Goal: Information Seeking & Learning: Learn about a topic

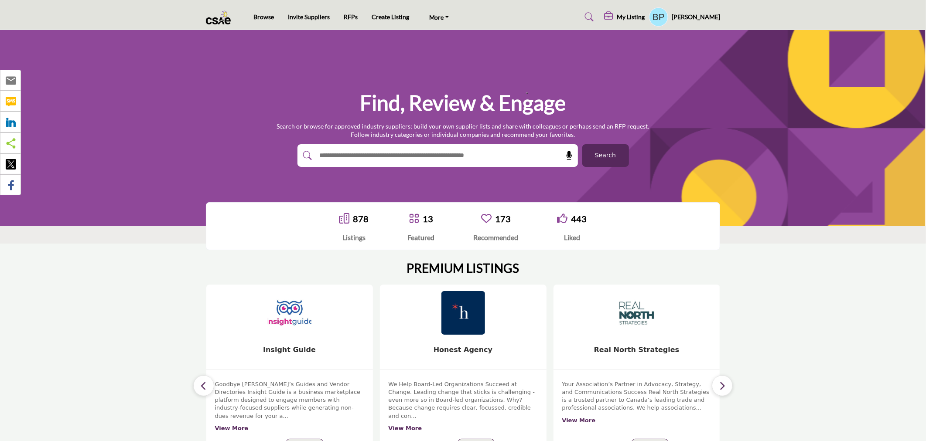
click at [291, 317] on img at bounding box center [289, 313] width 46 height 46
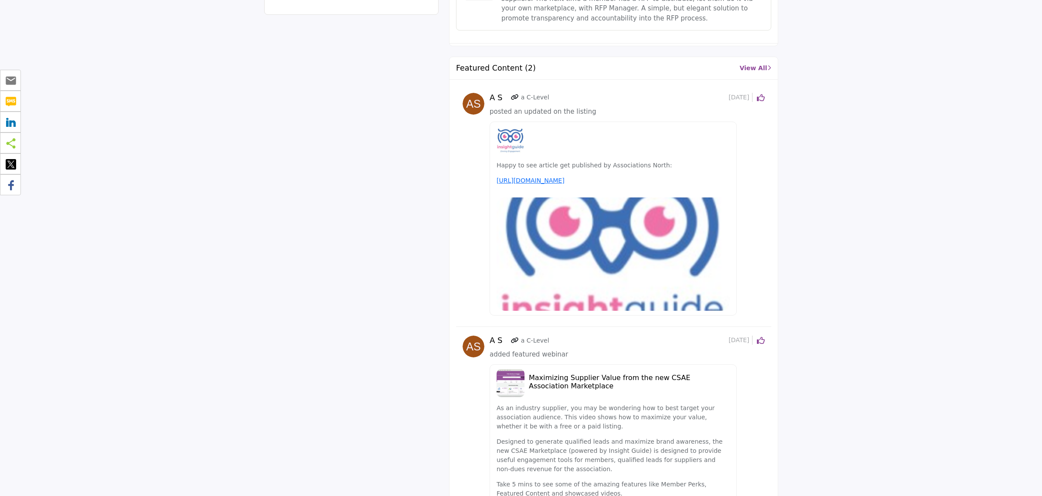
scroll to position [963, 0]
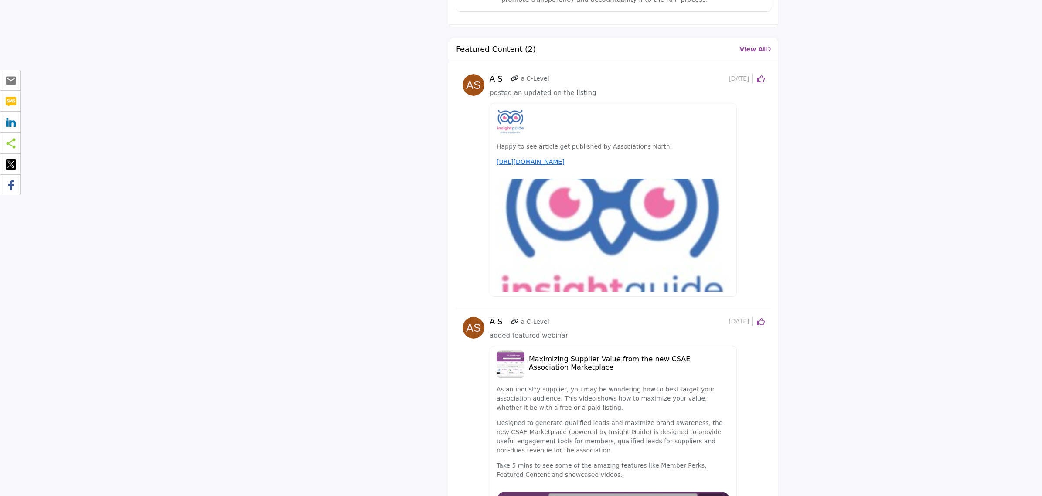
click at [756, 53] on link "View All" at bounding box center [754, 49] width 31 height 9
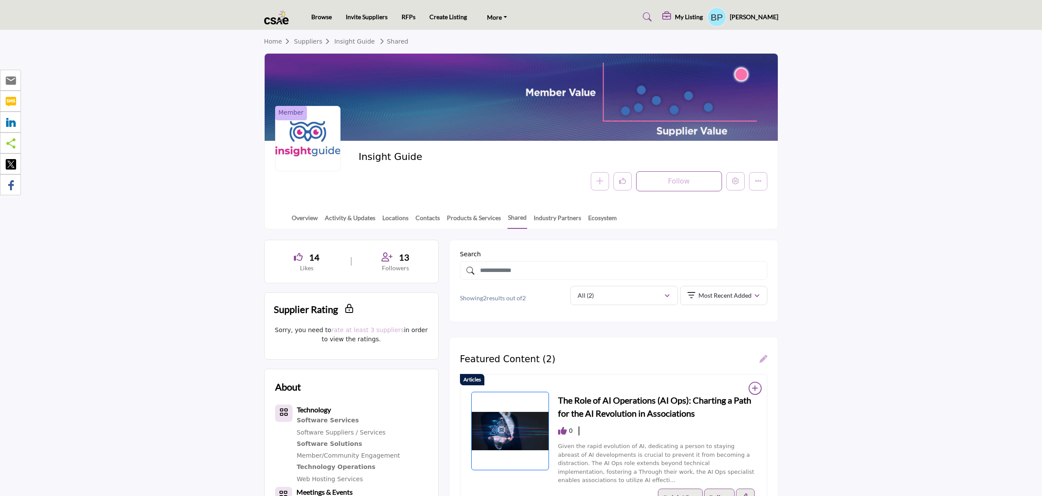
click at [724, 180] on div "Follow Following Message Recommend" at bounding box center [624, 181] width 286 height 20
click at [735, 183] on icon "Edit company" at bounding box center [735, 180] width 7 height 7
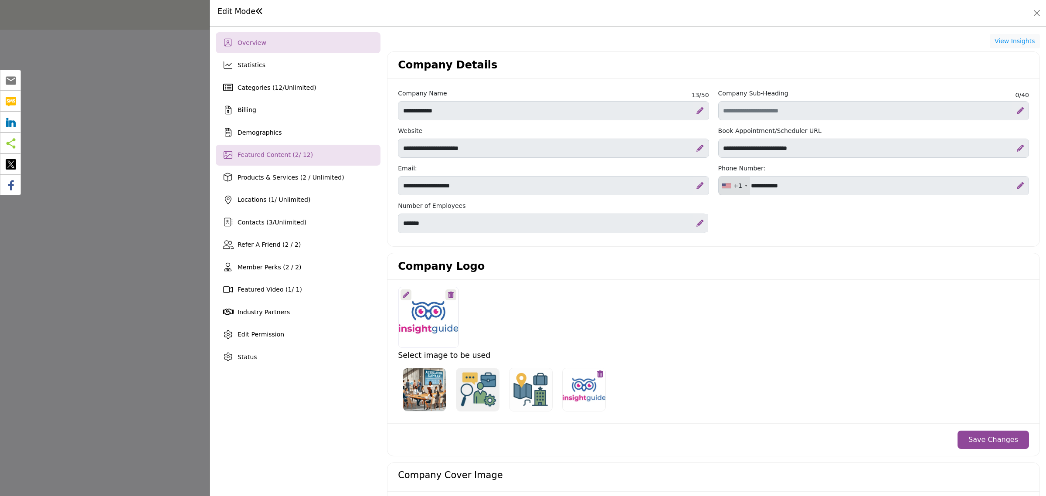
click at [295, 156] on span "2" at bounding box center [297, 154] width 4 height 7
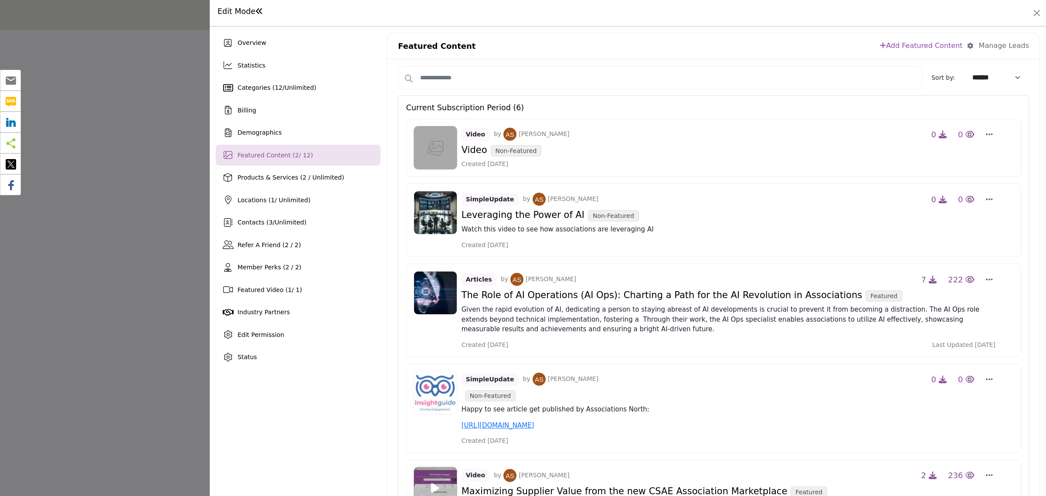
click at [626, 46] on div "Featured Content Add Featured Content Manage Leads Manage your Leads Manage who…" at bounding box center [714, 46] width 652 height 26
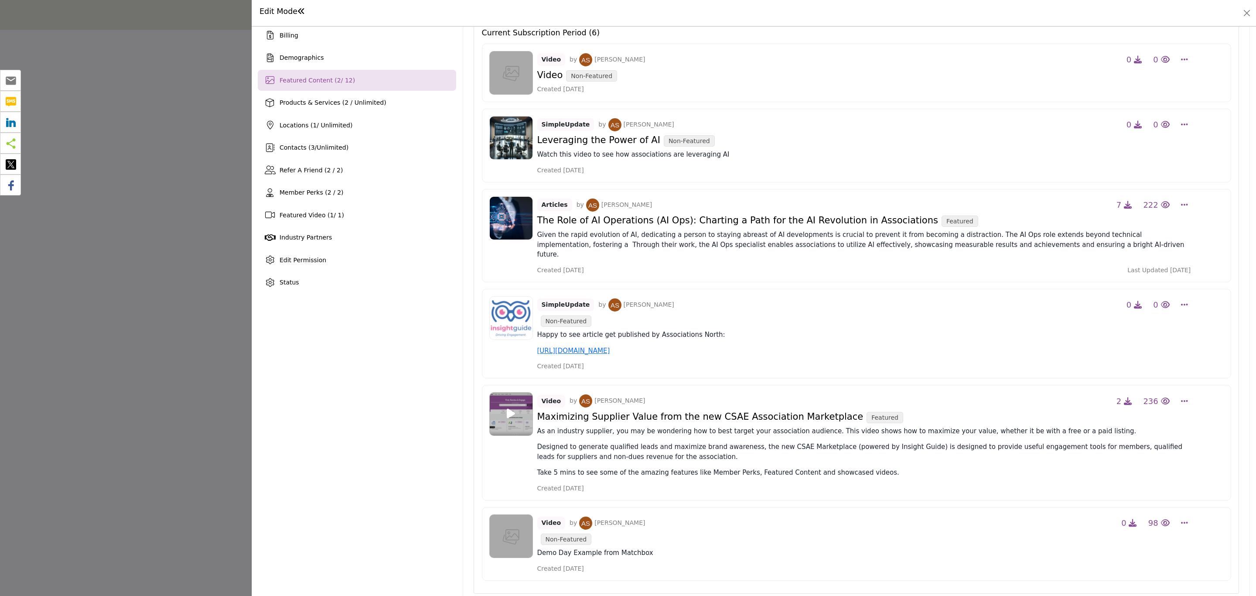
scroll to position [73, 0]
click at [908, 8] on div "Edit Mode" at bounding box center [754, 13] width 992 height 14
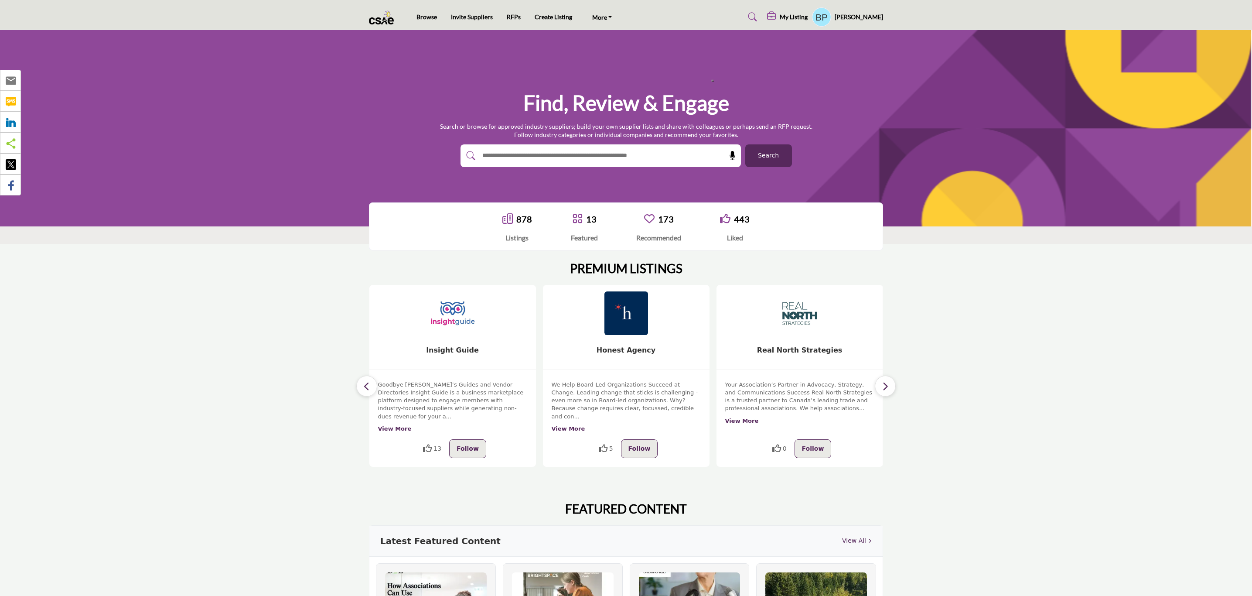
click at [864, 14] on h5 "[PERSON_NAME]" at bounding box center [858, 17] width 48 height 9
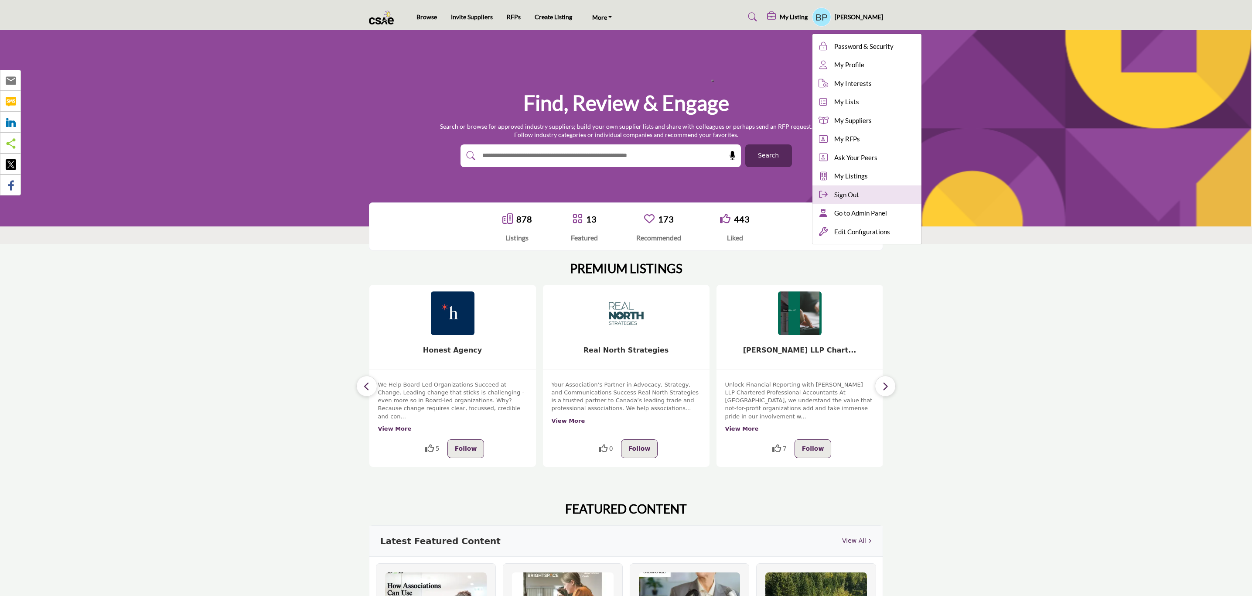
click at [858, 194] on span "Sign Out" at bounding box center [846, 195] width 25 height 10
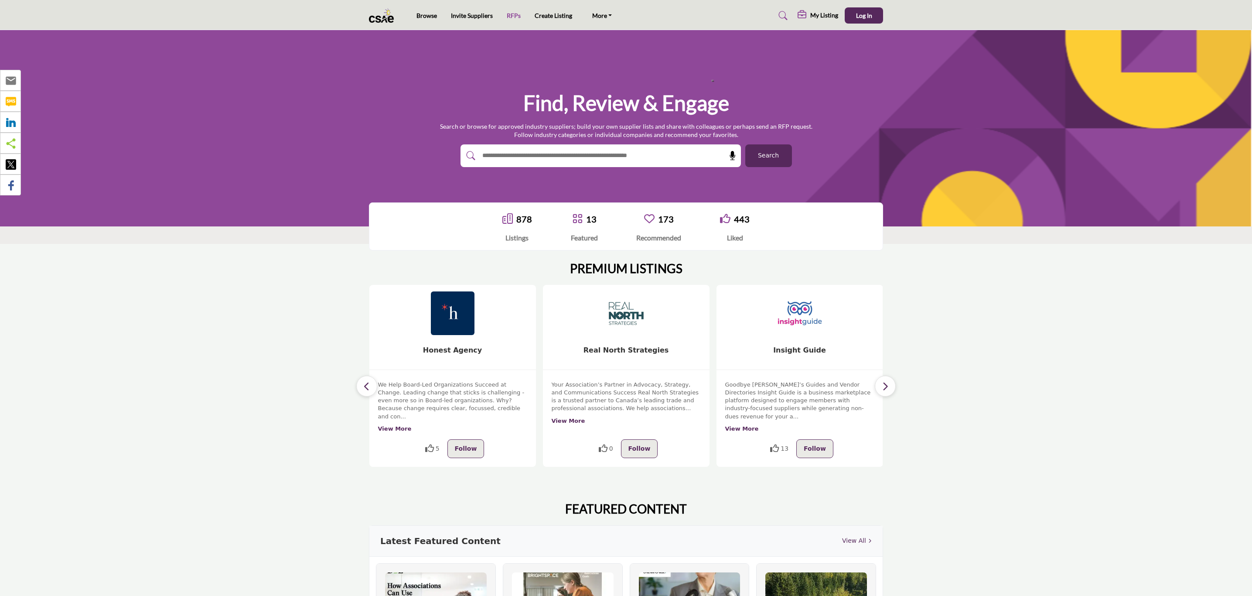
click at [517, 17] on link "RFPs" at bounding box center [514, 15] width 14 height 7
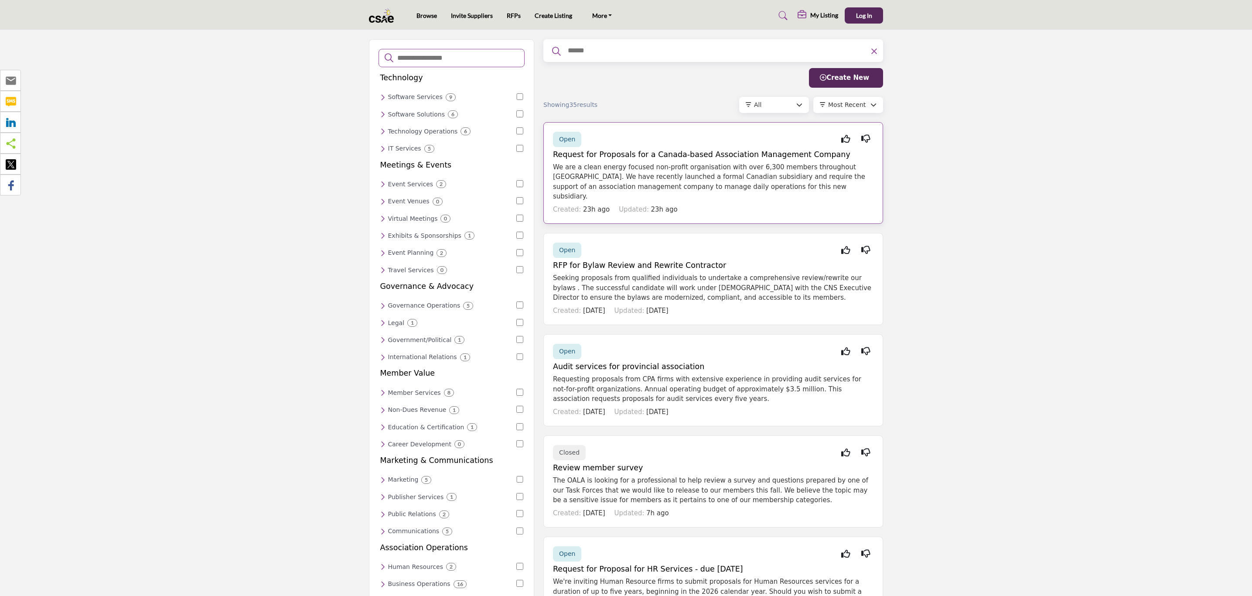
click at [734, 159] on h5 "Request for Proposals for a Canada-based Association Management Company" at bounding box center [713, 154] width 320 height 9
click at [613, 151] on h5 "Request for Proposals for a Canada-based Association Management Company" at bounding box center [713, 154] width 320 height 9
click at [690, 186] on p "We are a clean energy focused non-profit organisation with over 6,300 members t…" at bounding box center [713, 181] width 320 height 39
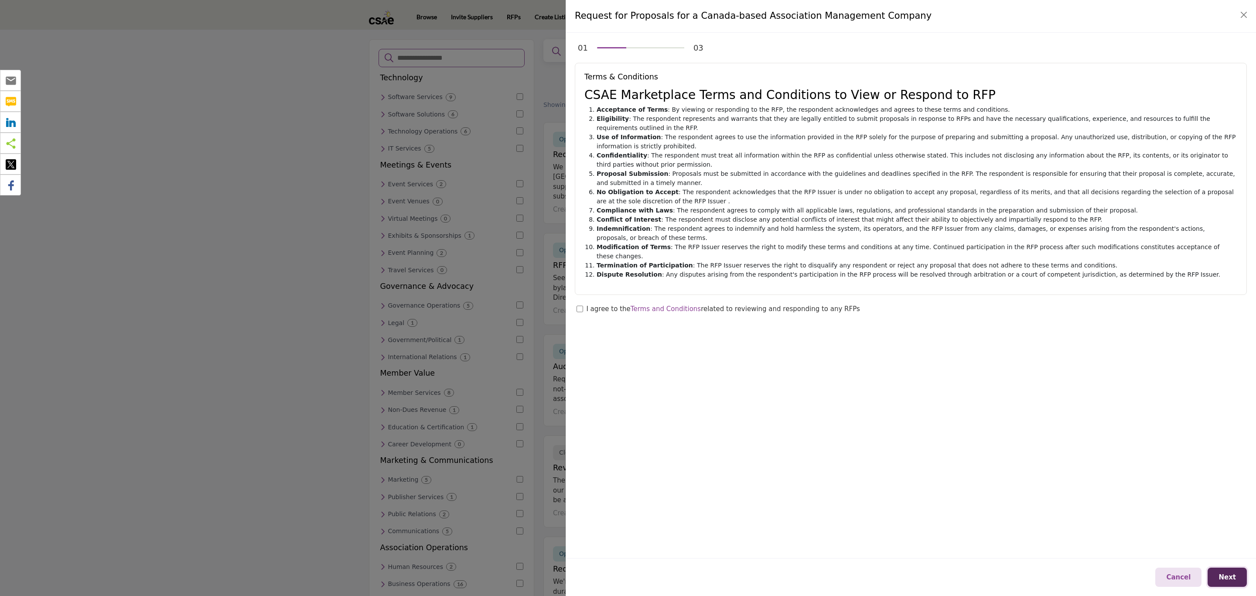
click at [1232, 577] on span "Next" at bounding box center [1226, 577] width 17 height 8
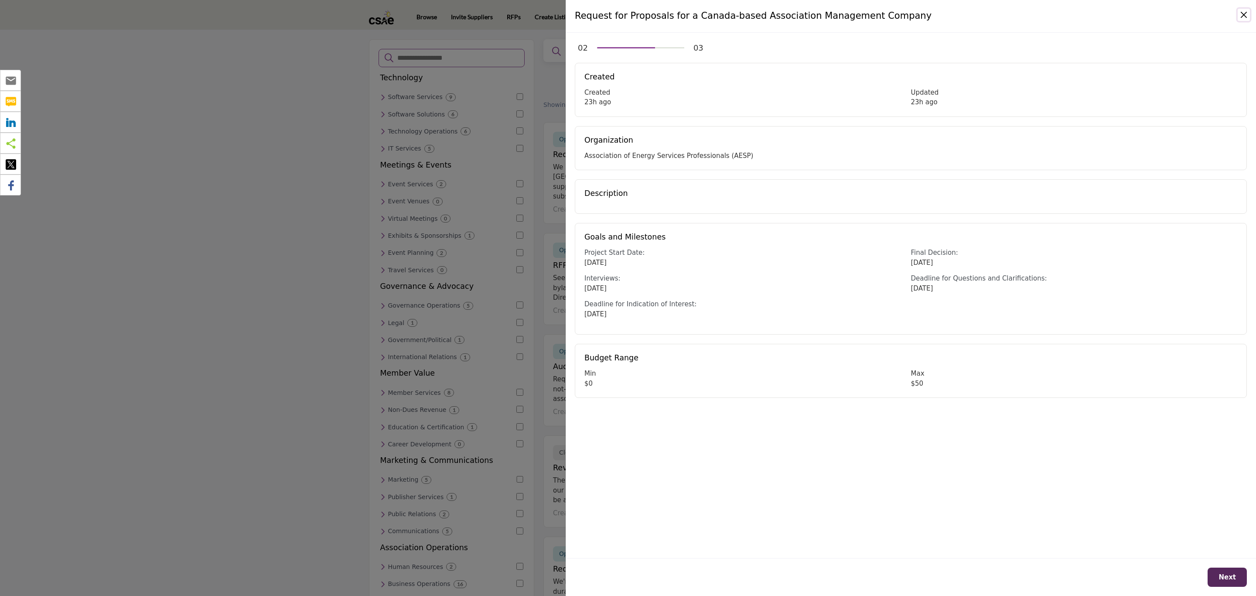
click at [1244, 12] on button "Close" at bounding box center [1243, 15] width 12 height 12
